Goal: Transaction & Acquisition: Purchase product/service

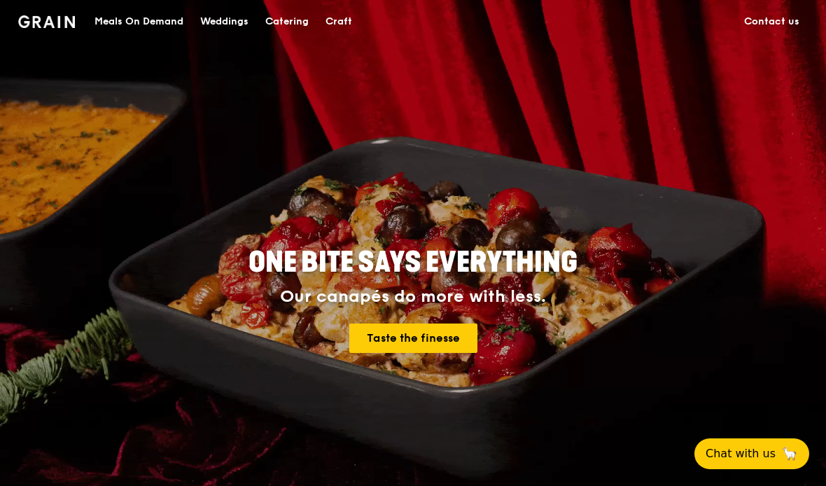
click at [161, 20] on div "Meals On Demand" at bounding box center [138, 22] width 89 height 42
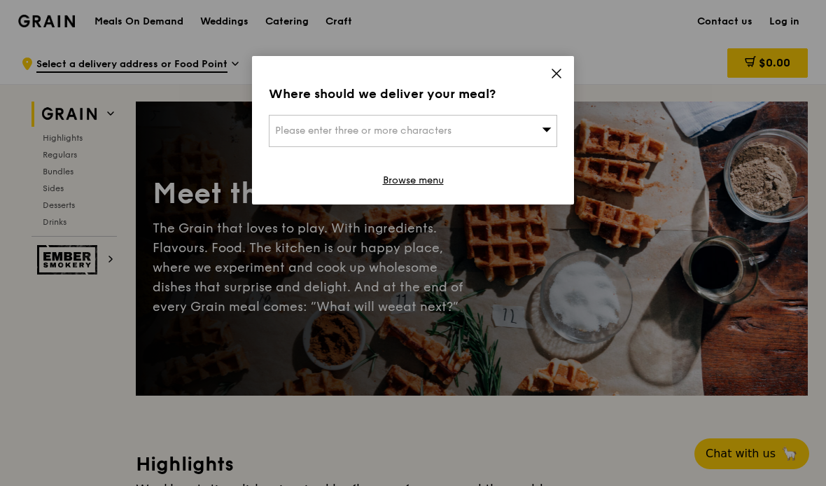
click at [558, 72] on icon at bounding box center [556, 73] width 8 height 8
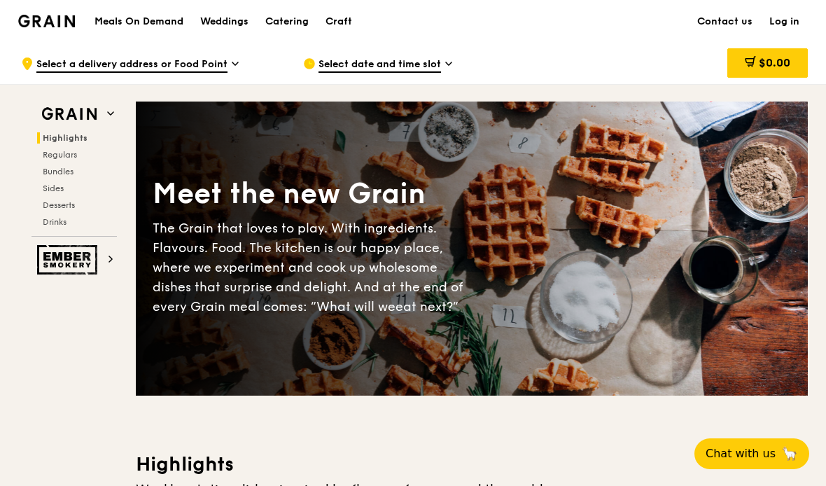
click at [297, 16] on div "Catering" at bounding box center [286, 22] width 43 height 42
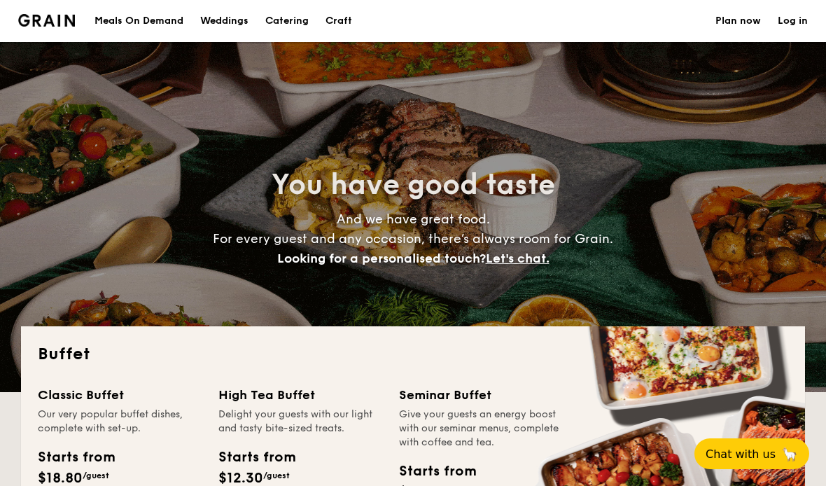
select select
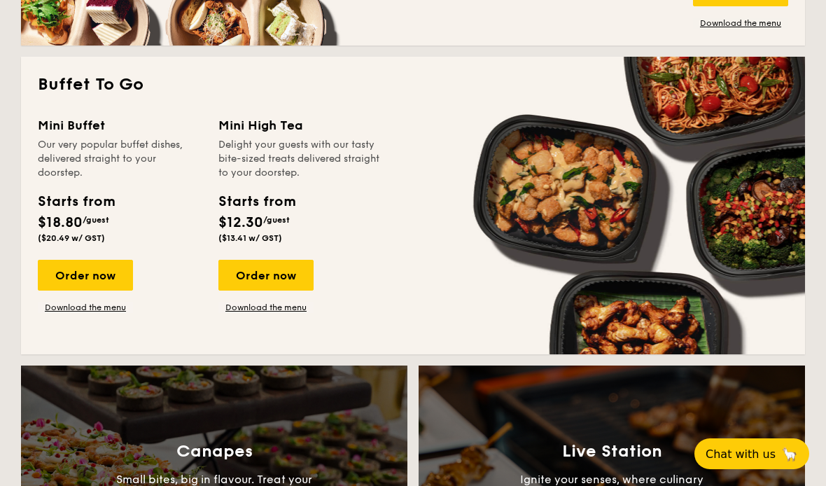
scroll to position [886, 0]
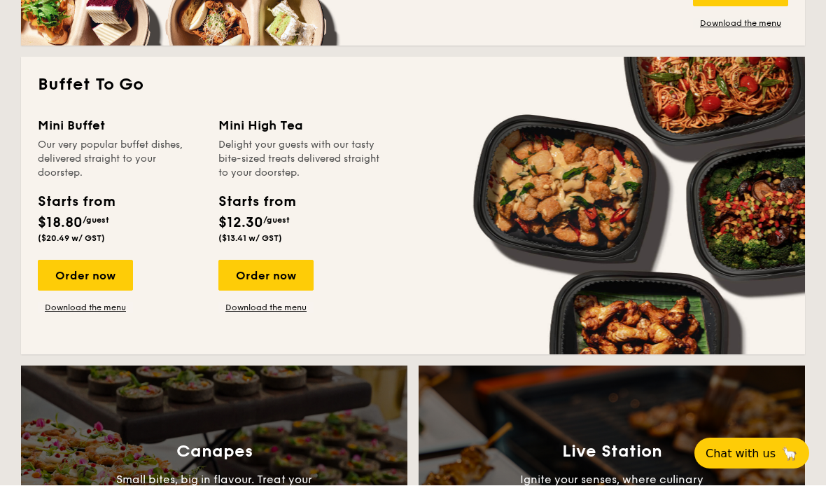
click at [302, 304] on link "Download the menu" at bounding box center [265, 307] width 95 height 11
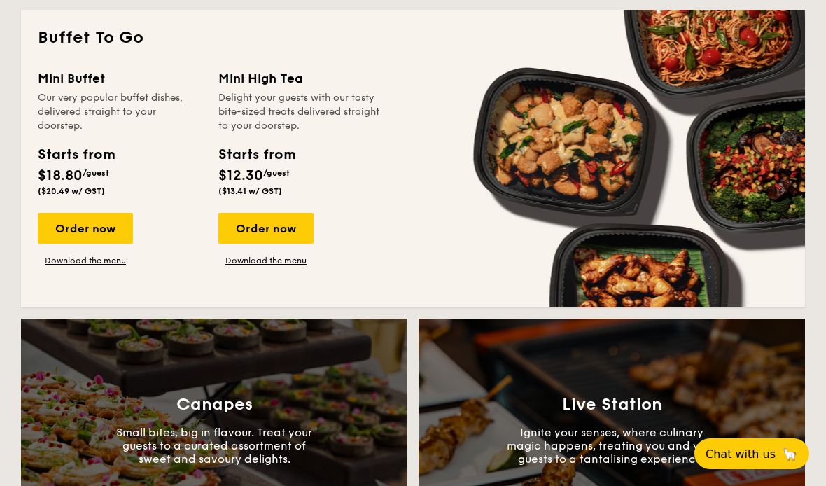
scroll to position [881, 0]
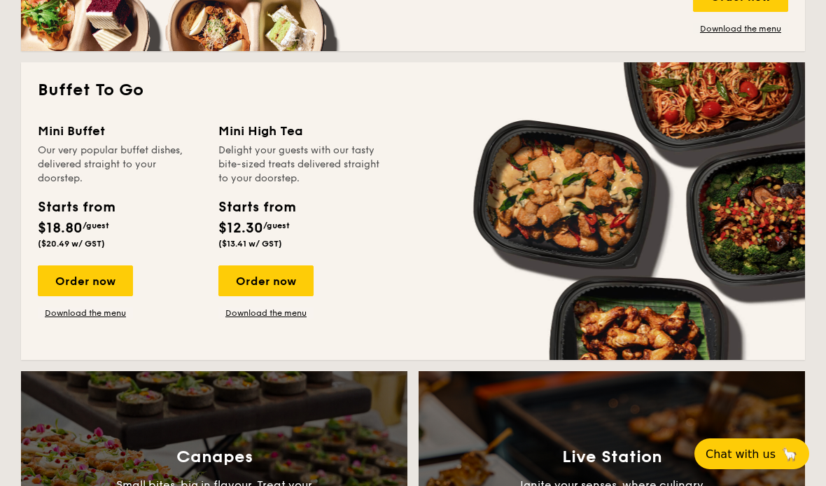
click at [106, 306] on div "Order now Download the menu" at bounding box center [85, 291] width 95 height 53
click at [100, 287] on div "Order now" at bounding box center [85, 280] width 95 height 31
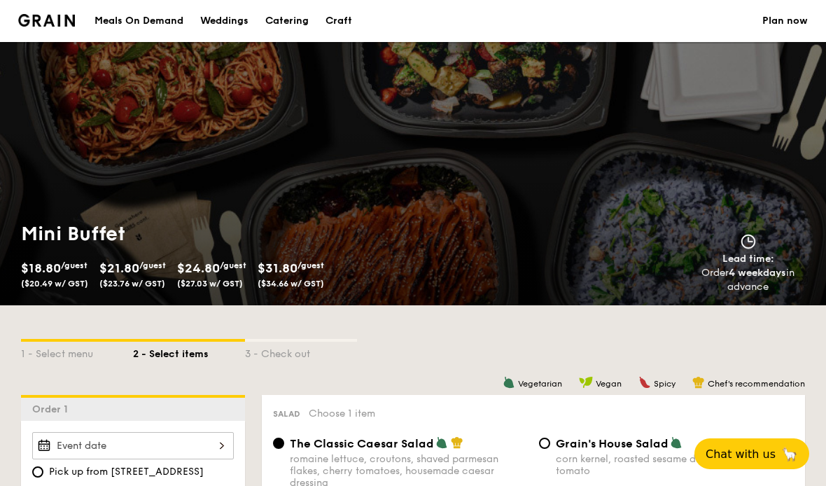
select select
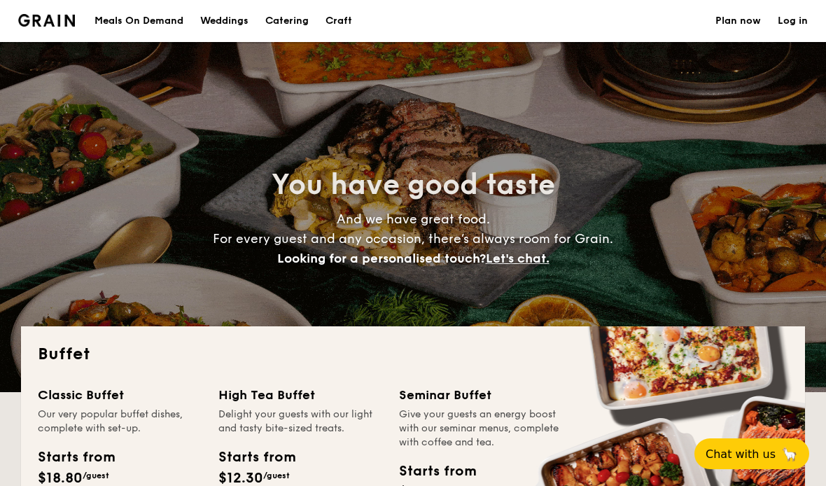
scroll to position [881, 0]
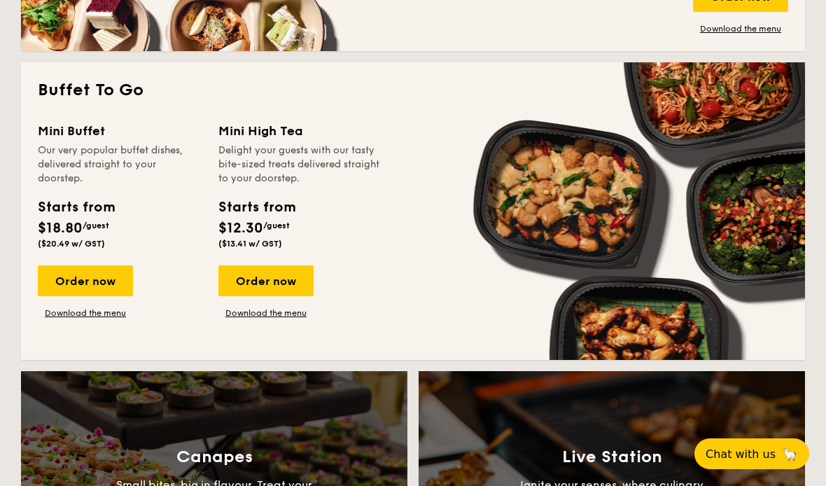
click at [103, 283] on div "Order now" at bounding box center [85, 280] width 95 height 31
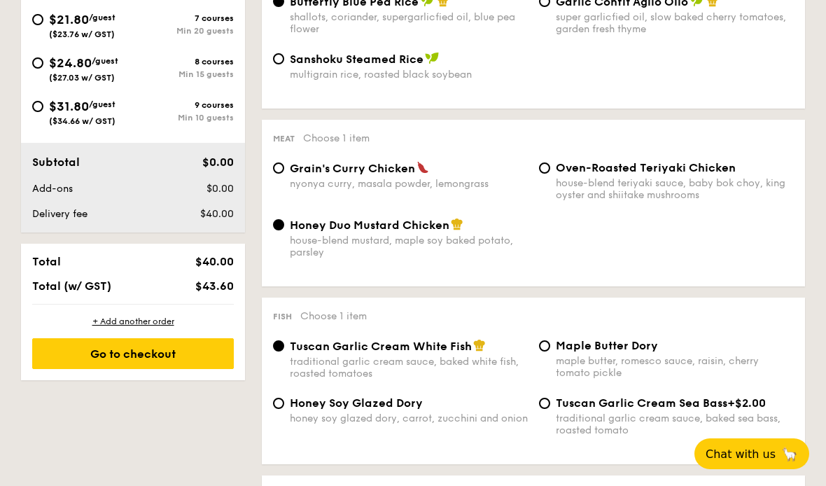
scroll to position [631, 0]
click at [34, 80] on div "$24.80 /guest ($27.03 w/ GST)" at bounding box center [82, 68] width 101 height 29
click at [34, 69] on input "$24.80 /guest ($27.03 w/ GST) 8 courses Min 15 guests" at bounding box center [37, 63] width 11 height 11
radio input "true"
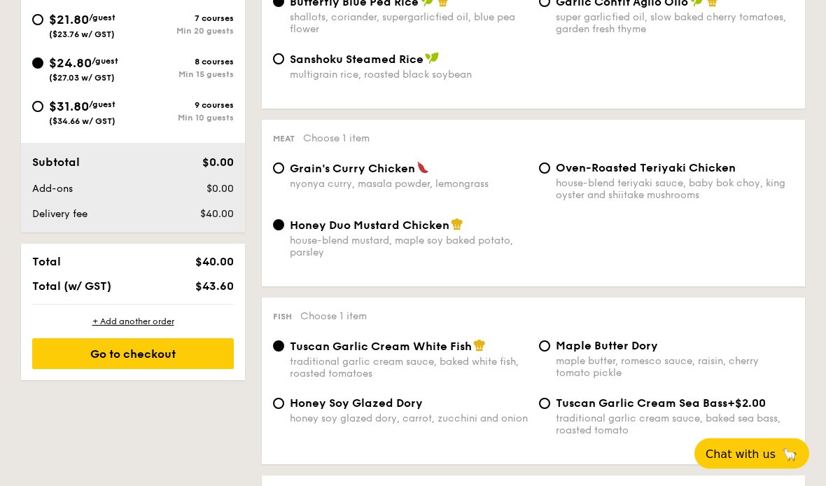
radio input "true"
radio input "false"
radio input "true"
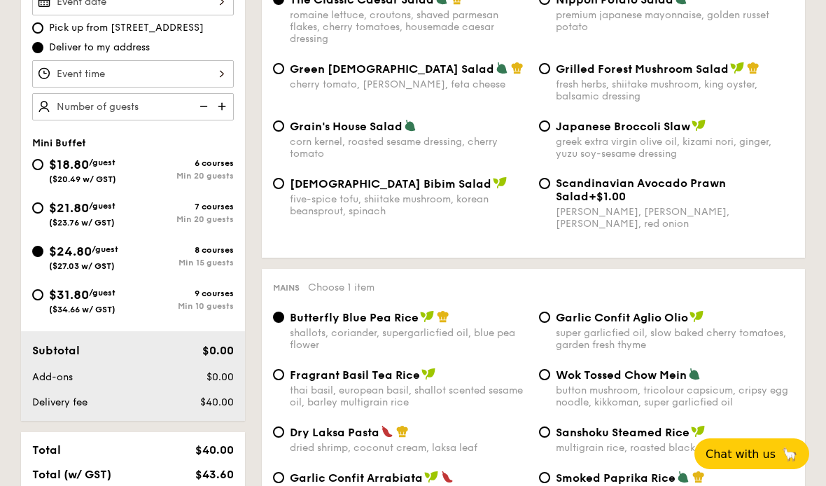
scroll to position [449, 0]
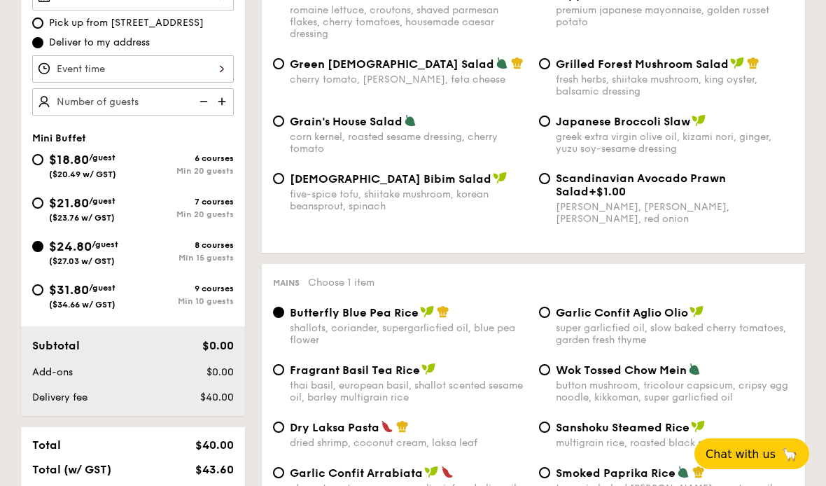
click at [227, 115] on img at bounding box center [223, 101] width 21 height 27
type input "15 guests"
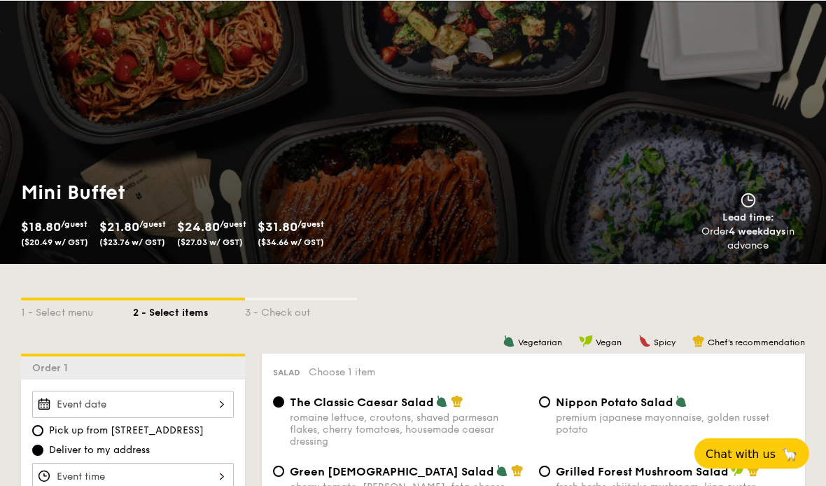
scroll to position [0, 0]
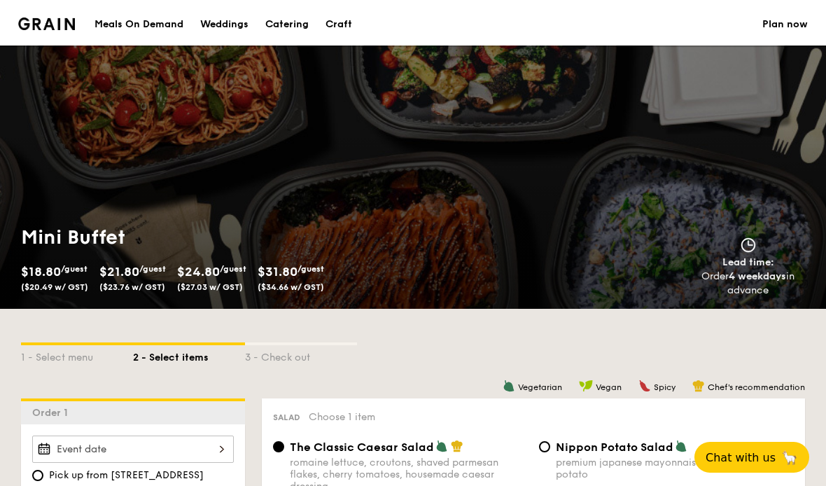
select select
